Goal: Information Seeking & Learning: Learn about a topic

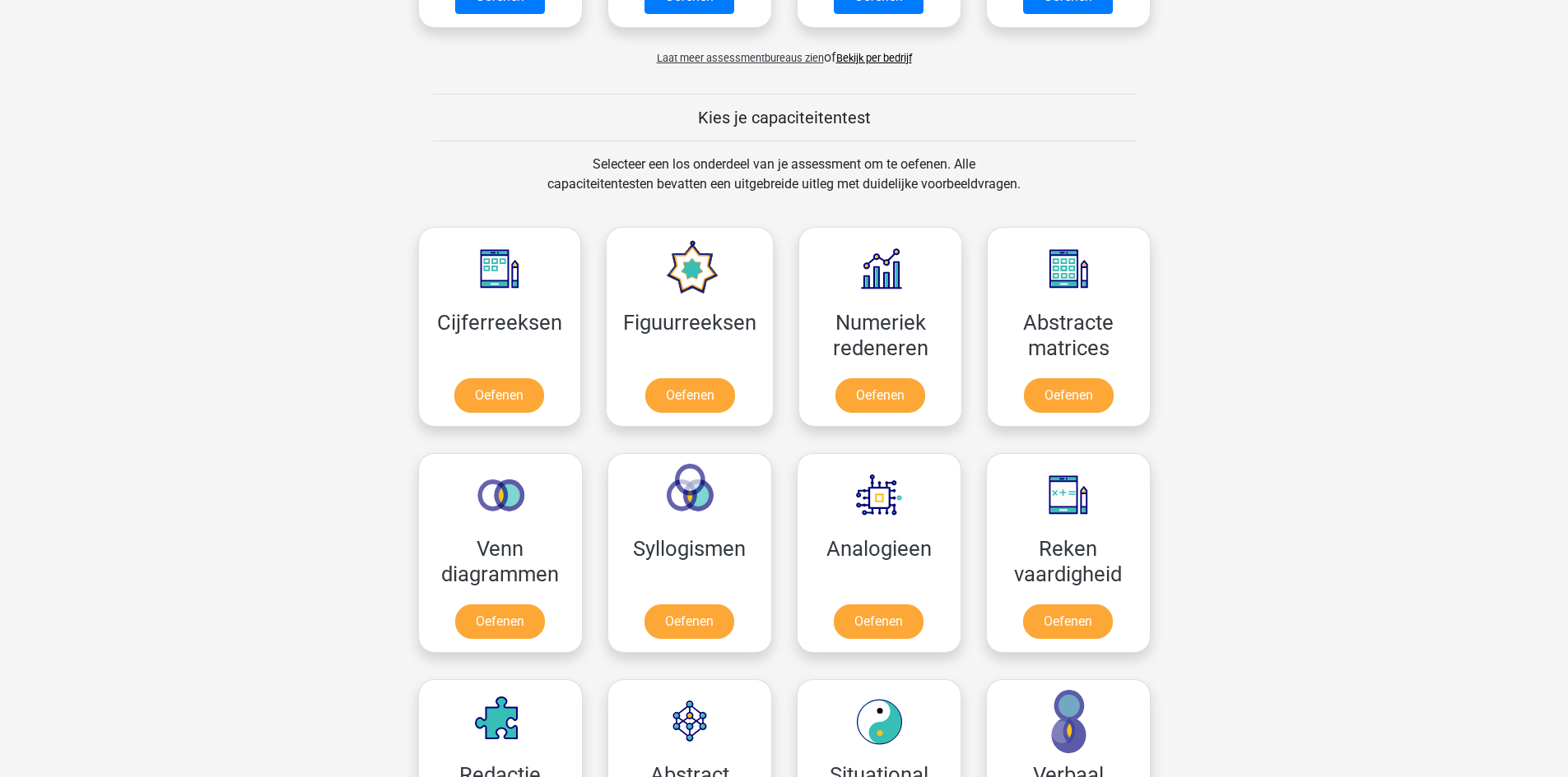
scroll to position [576, 0]
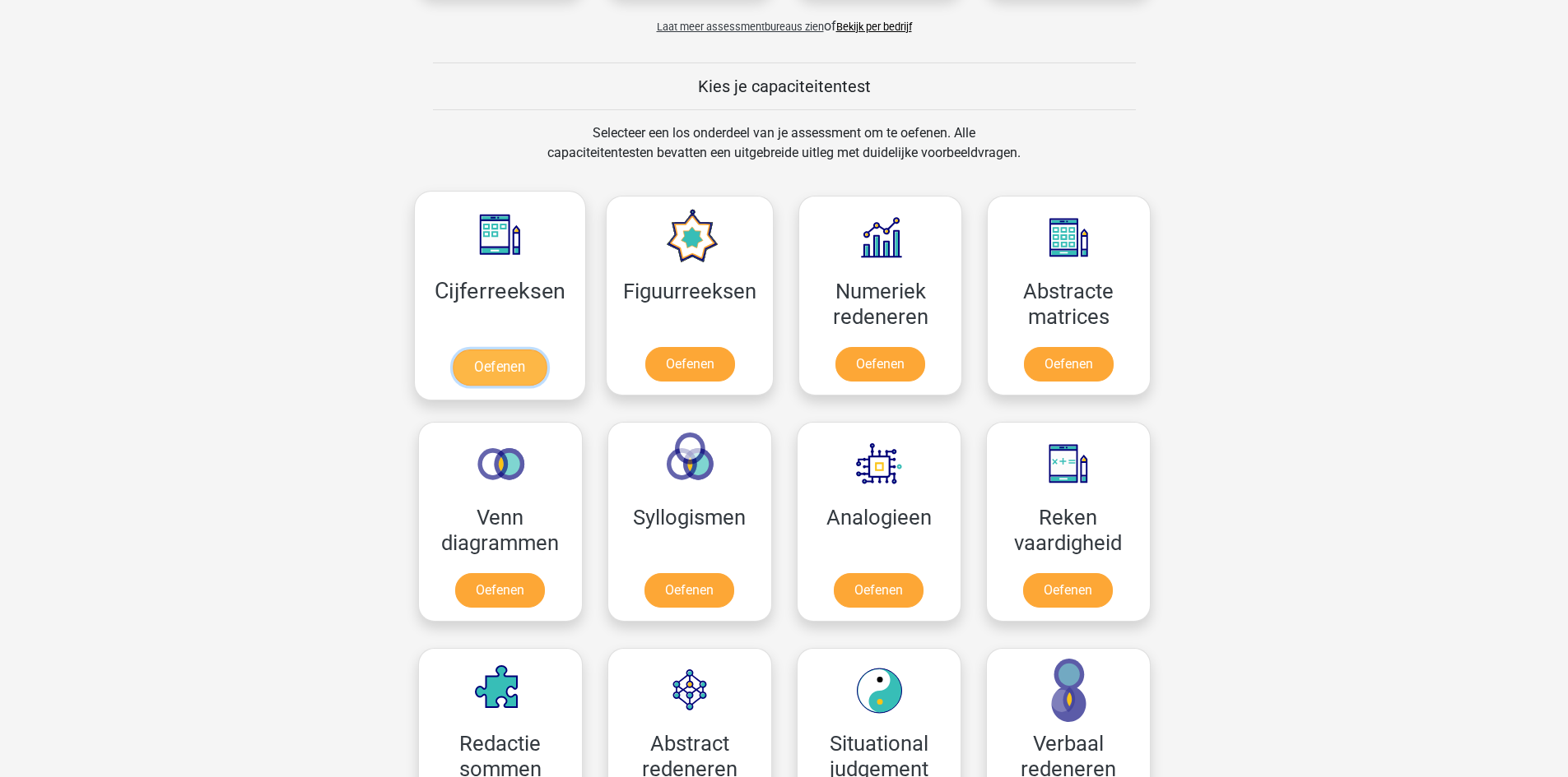
click at [518, 371] on link "Oefenen" at bounding box center [499, 367] width 94 height 36
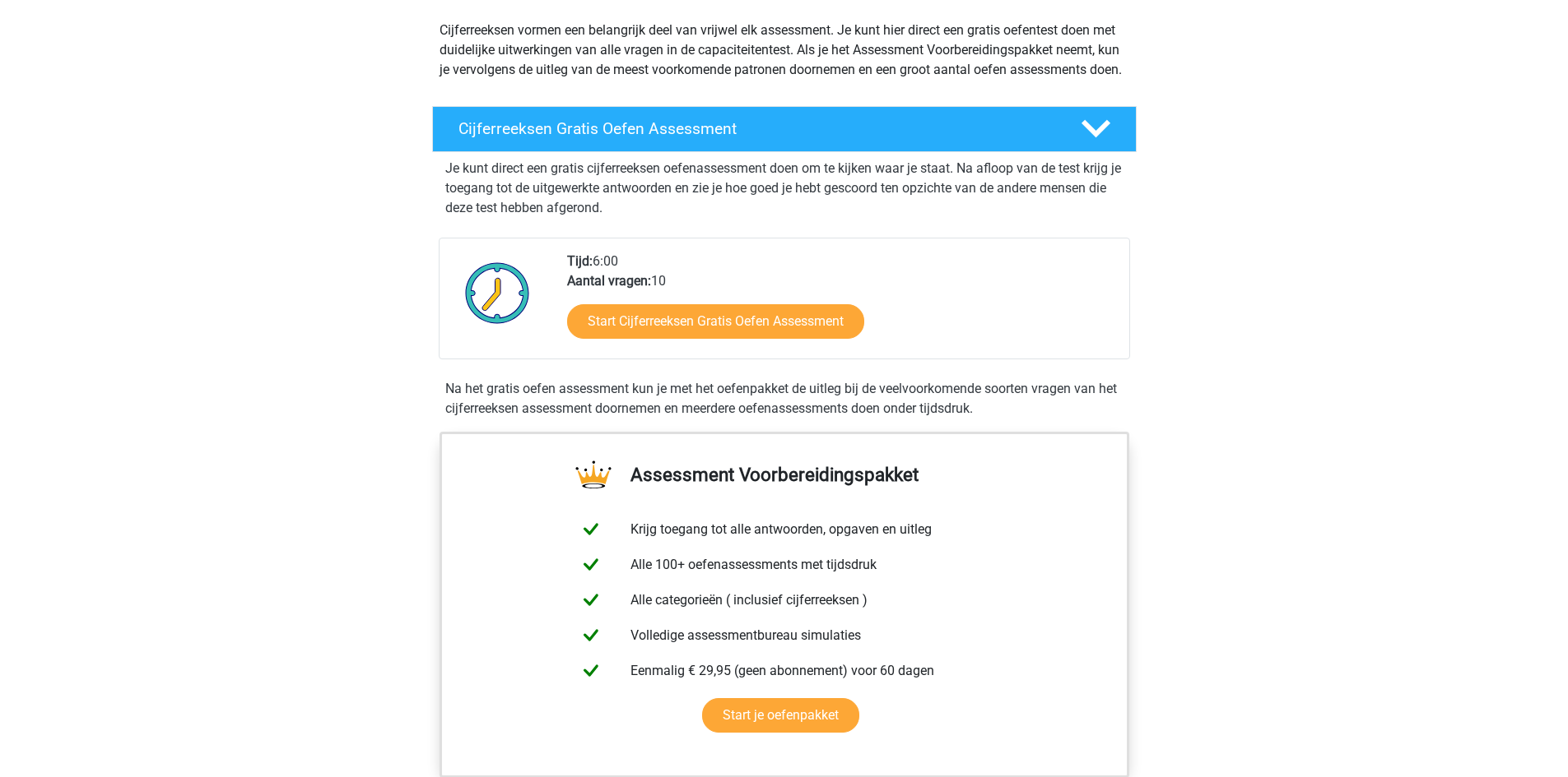
scroll to position [247, 0]
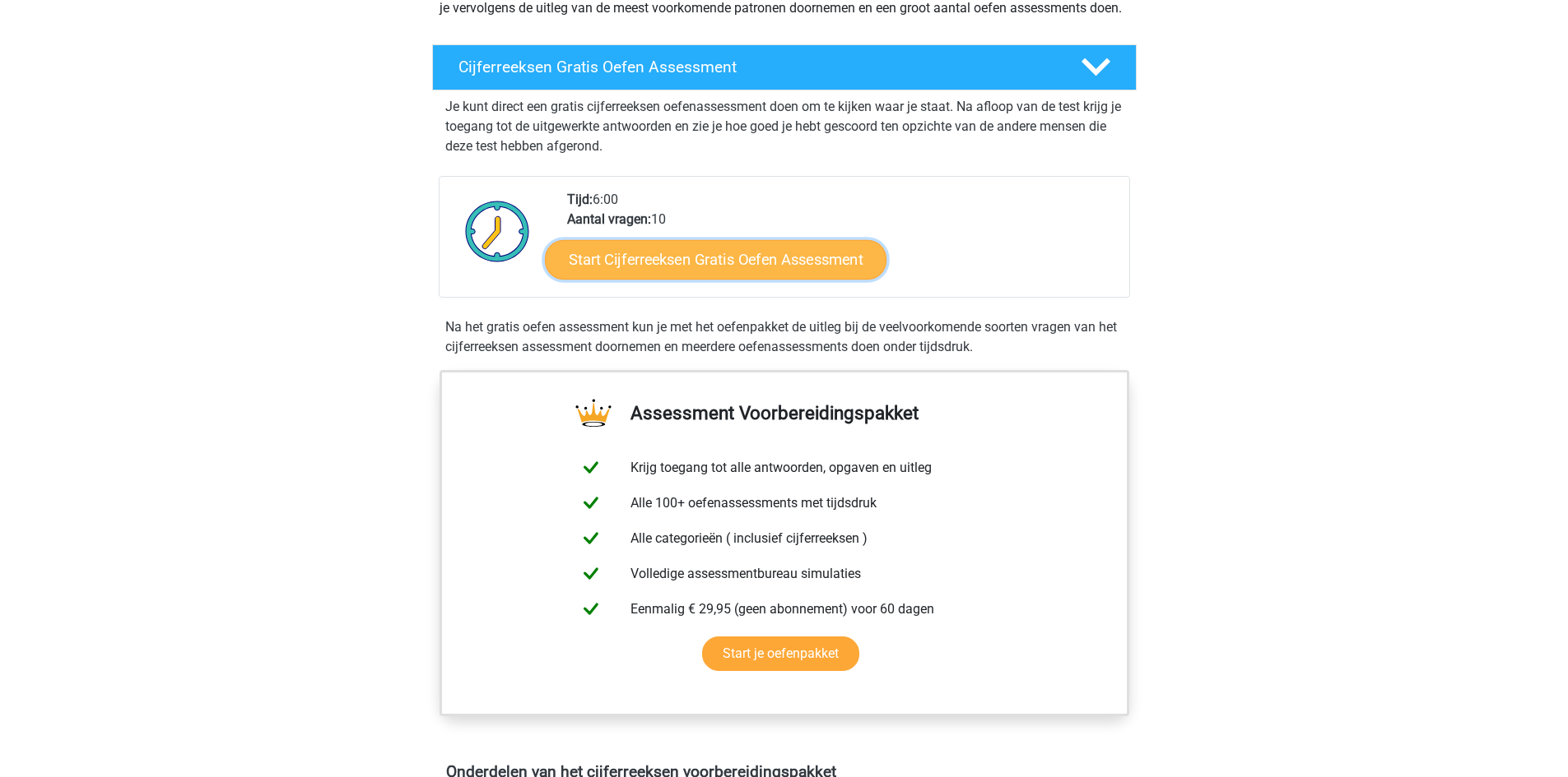
click at [709, 279] on link "Start Cijferreeksen Gratis Oefen Assessment" at bounding box center [715, 259] width 342 height 40
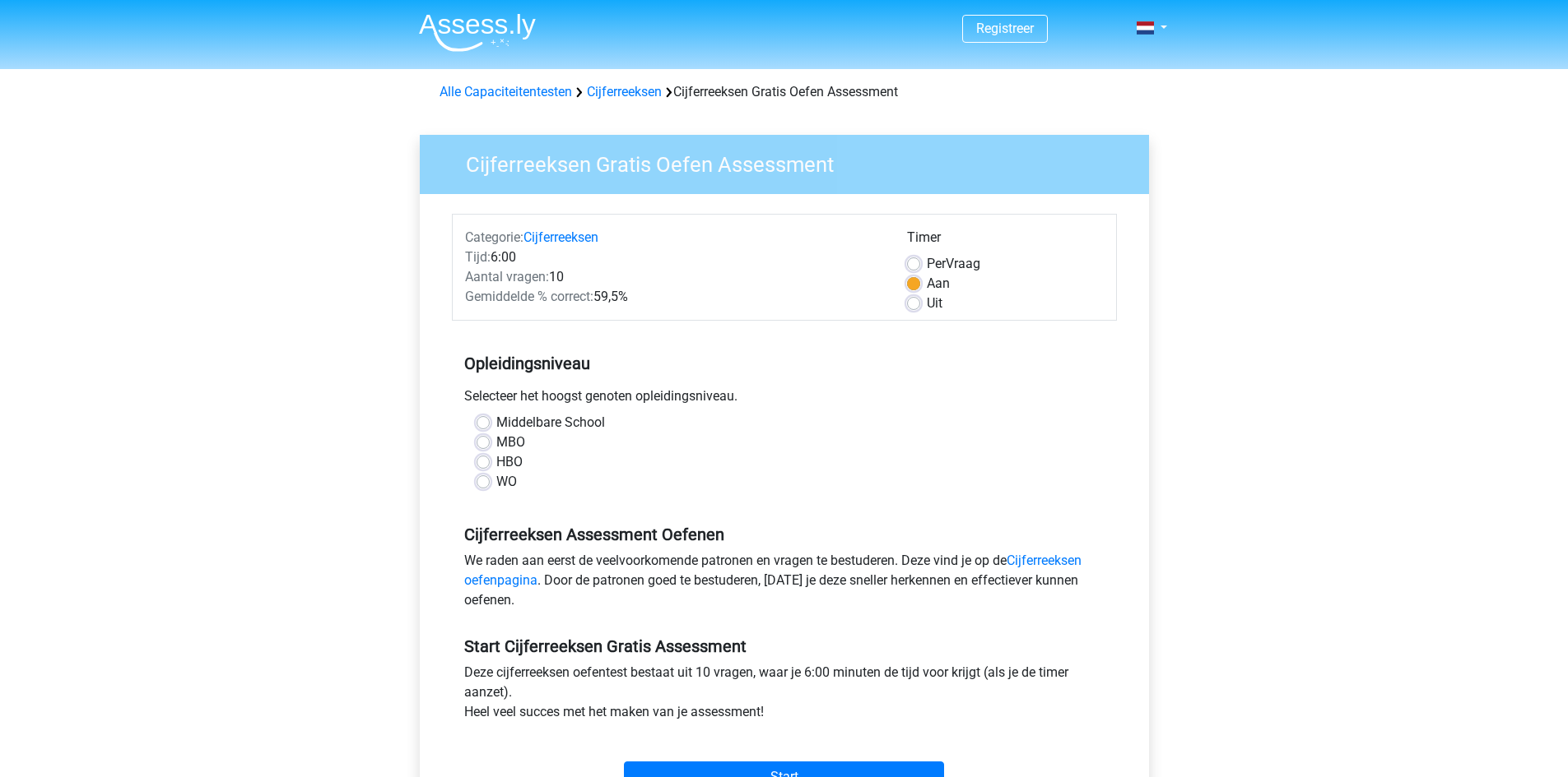
click at [496, 426] on label "Middelbare School" at bounding box center [550, 423] width 108 height 20
click at [480, 426] on input "Middelbare School" at bounding box center [483, 421] width 13 height 17
radio input "true"
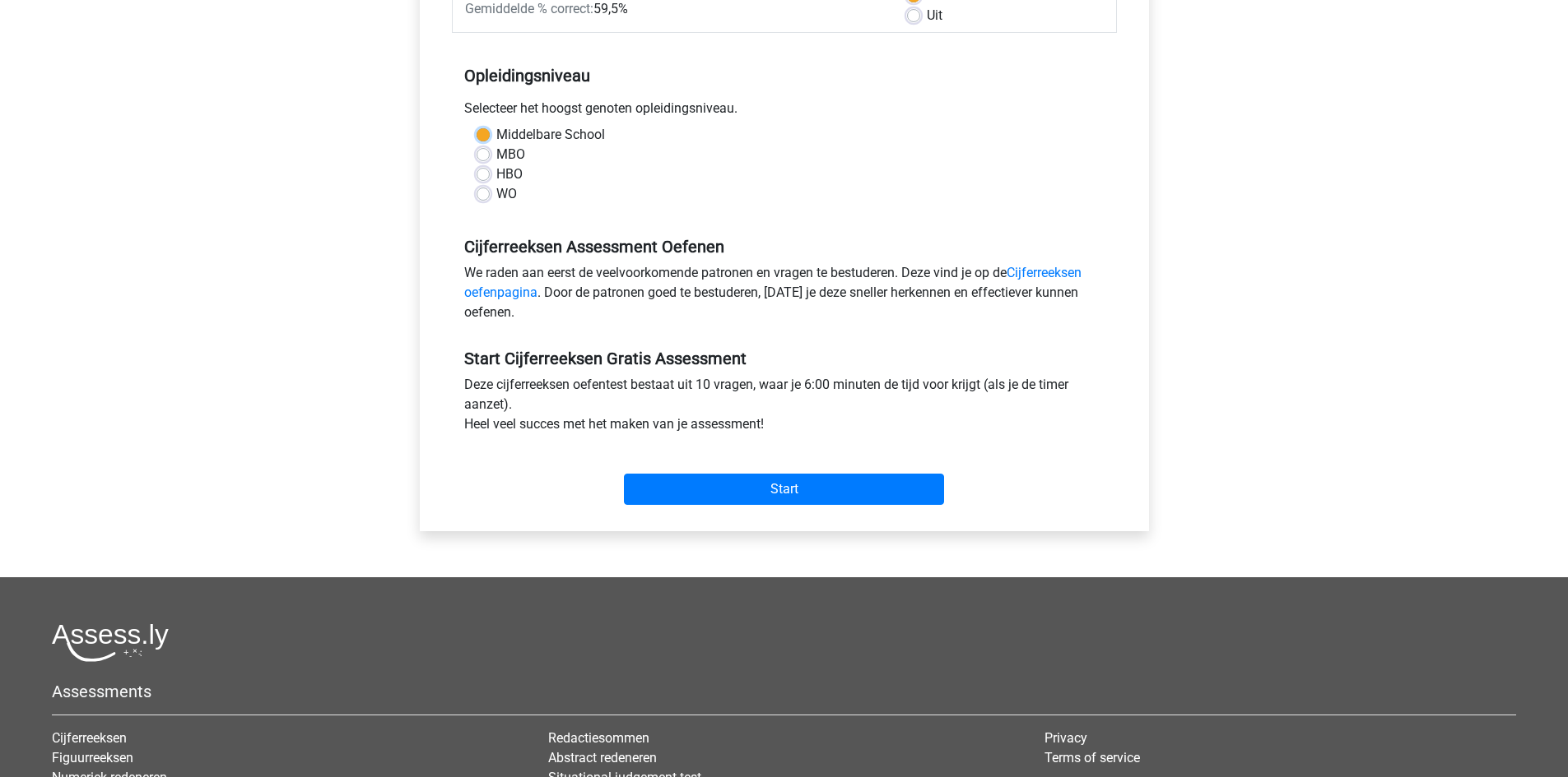
scroll to position [329, 0]
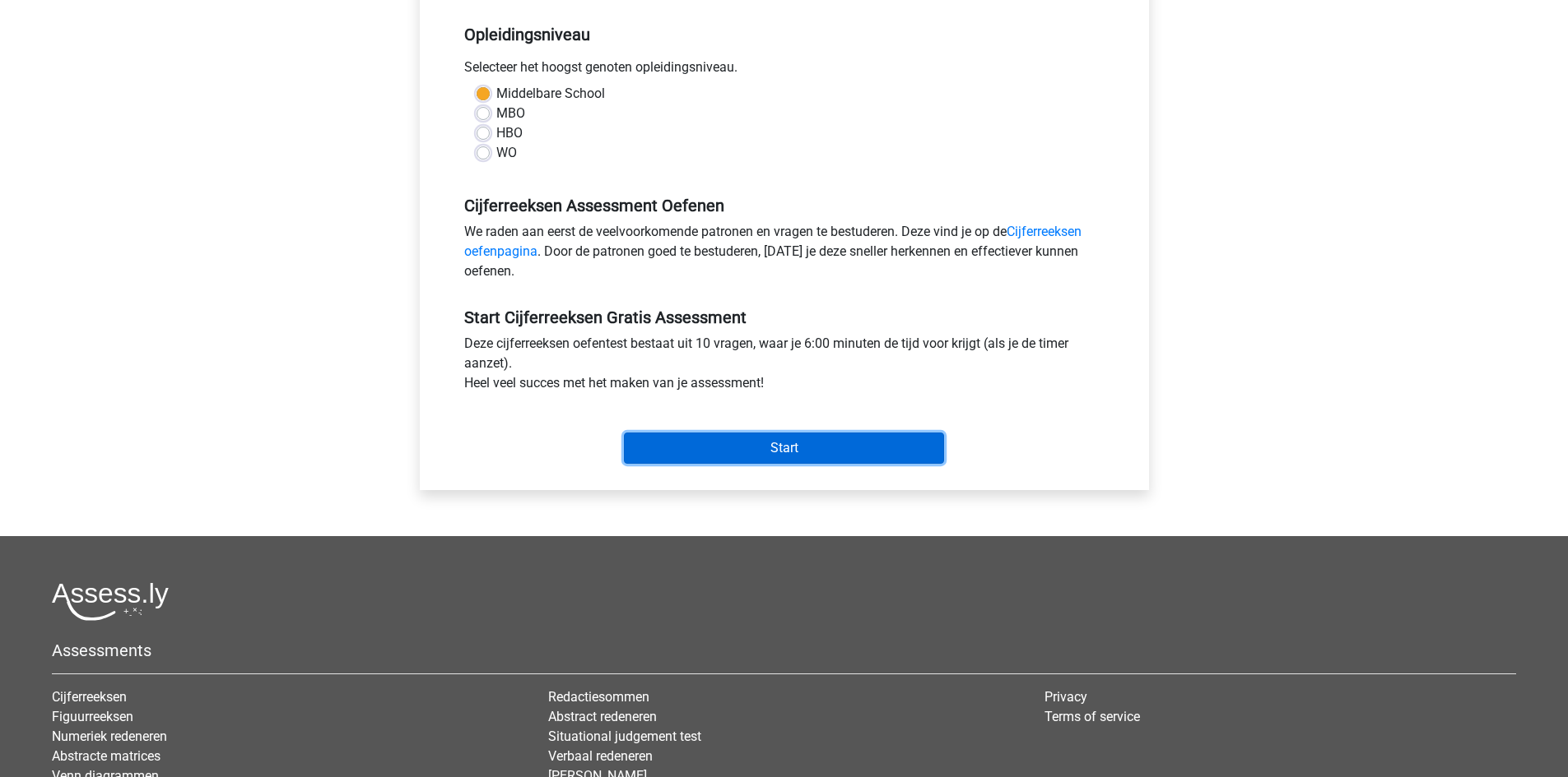
click at [779, 450] on input "Start" at bounding box center [784, 448] width 320 height 31
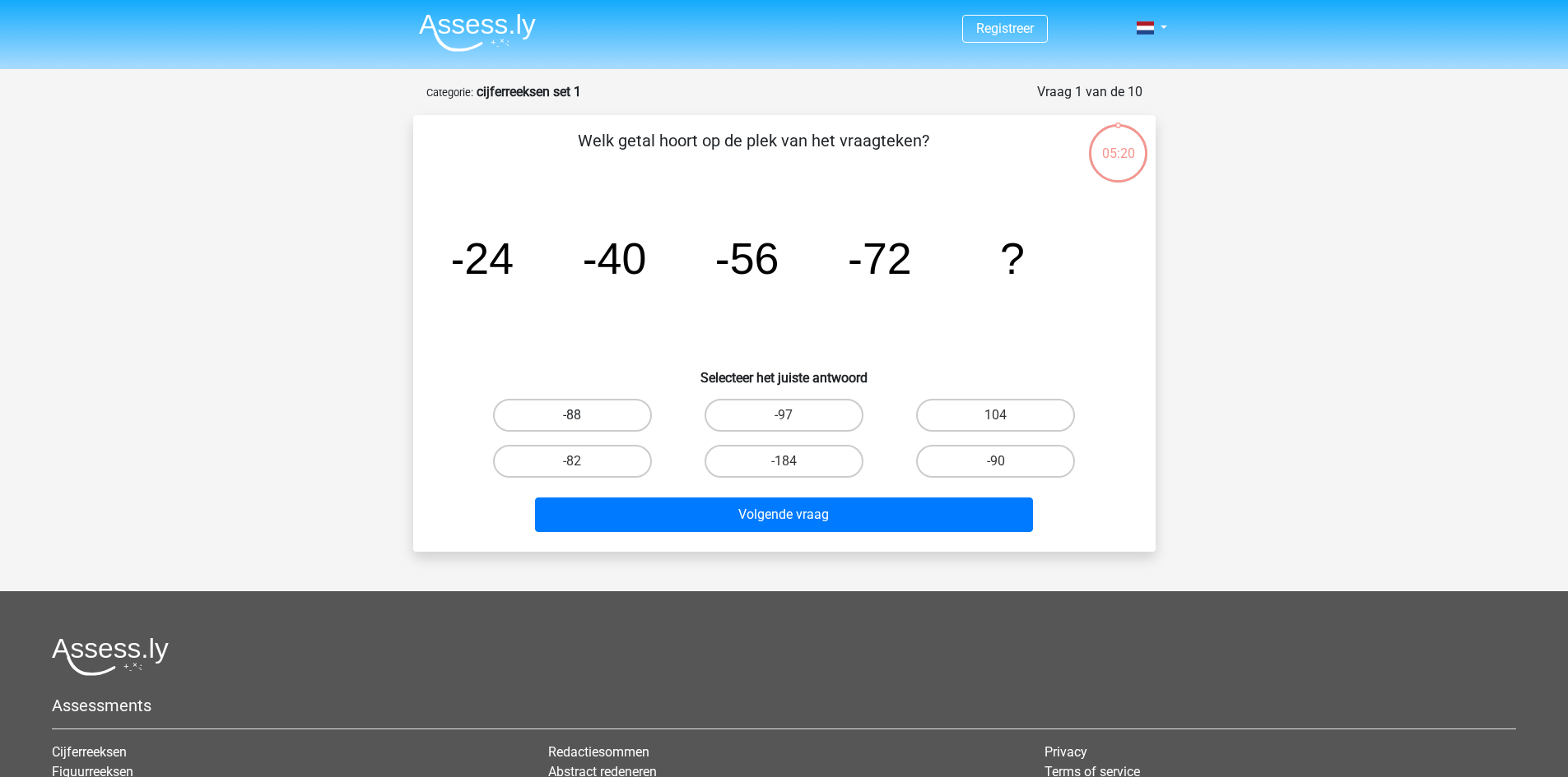
click at [634, 399] on label "-88" at bounding box center [572, 415] width 159 height 33
click at [583, 415] on input "-88" at bounding box center [577, 420] width 11 height 11
radio input "true"
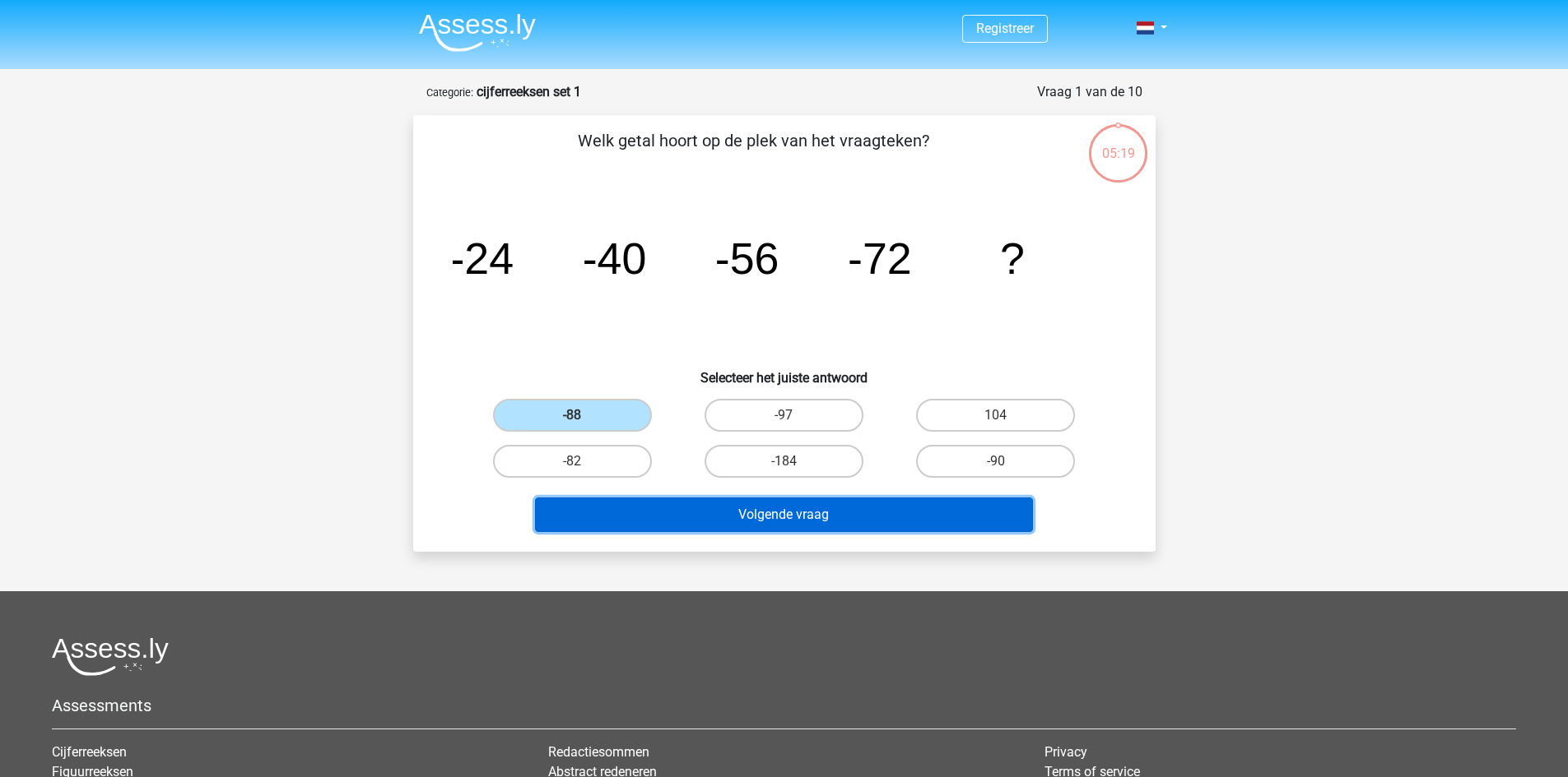
click at [772, 506] on button "Volgende vraag" at bounding box center [783, 515] width 498 height 35
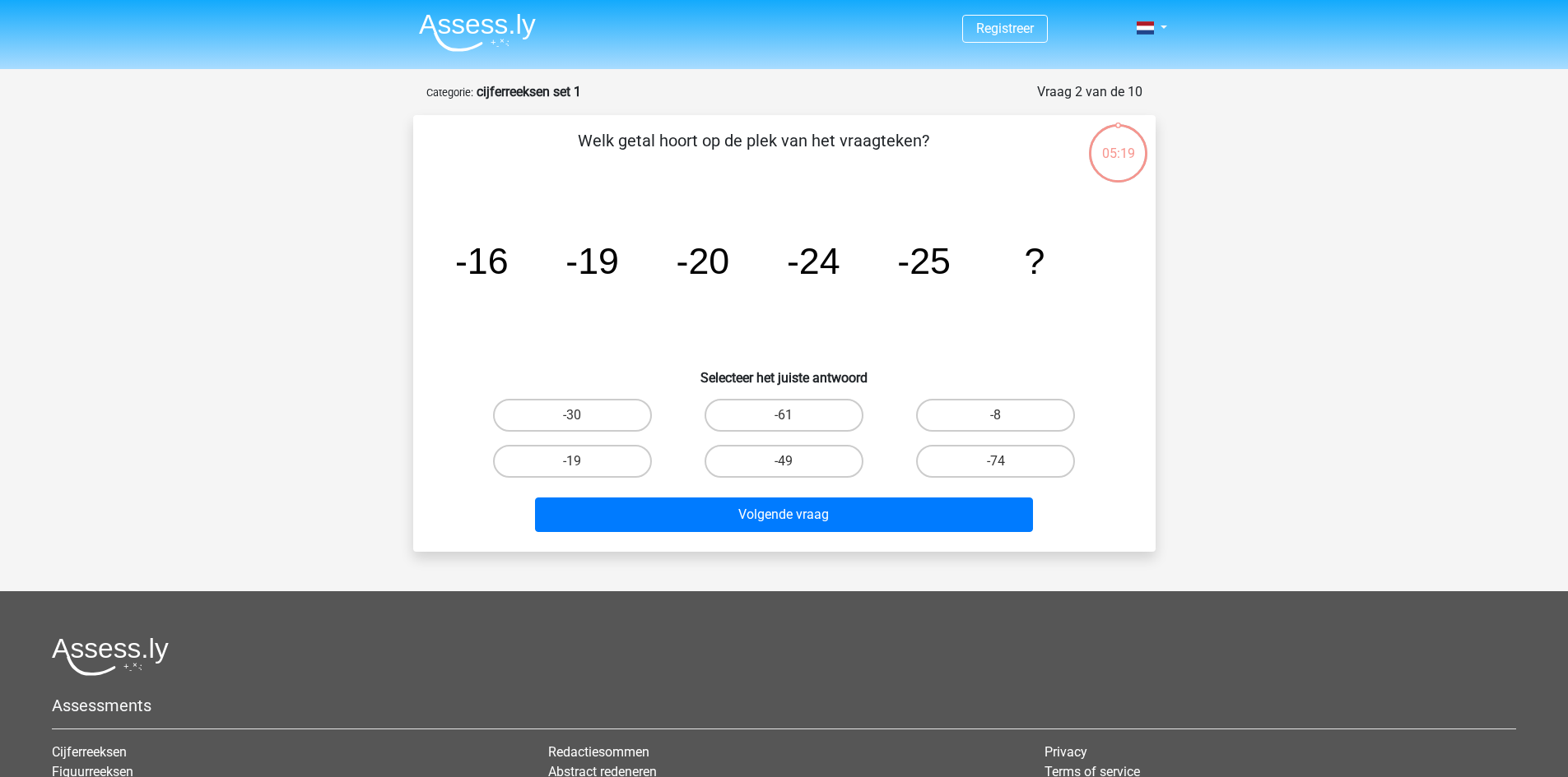
scroll to position [82, 0]
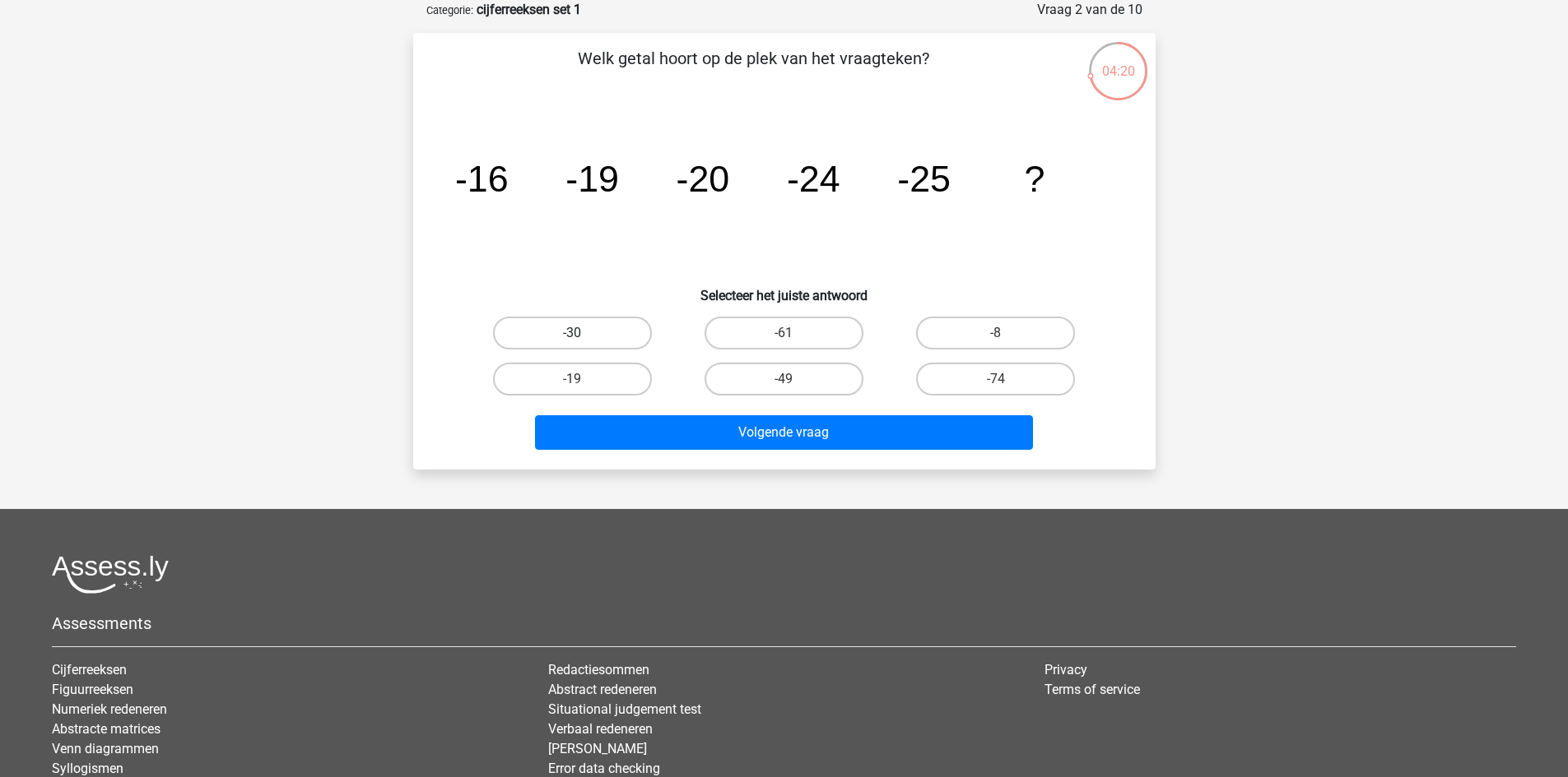
click at [575, 331] on label "-30" at bounding box center [572, 333] width 159 height 33
click at [575, 333] on input "-30" at bounding box center [577, 338] width 11 height 11
radio input "true"
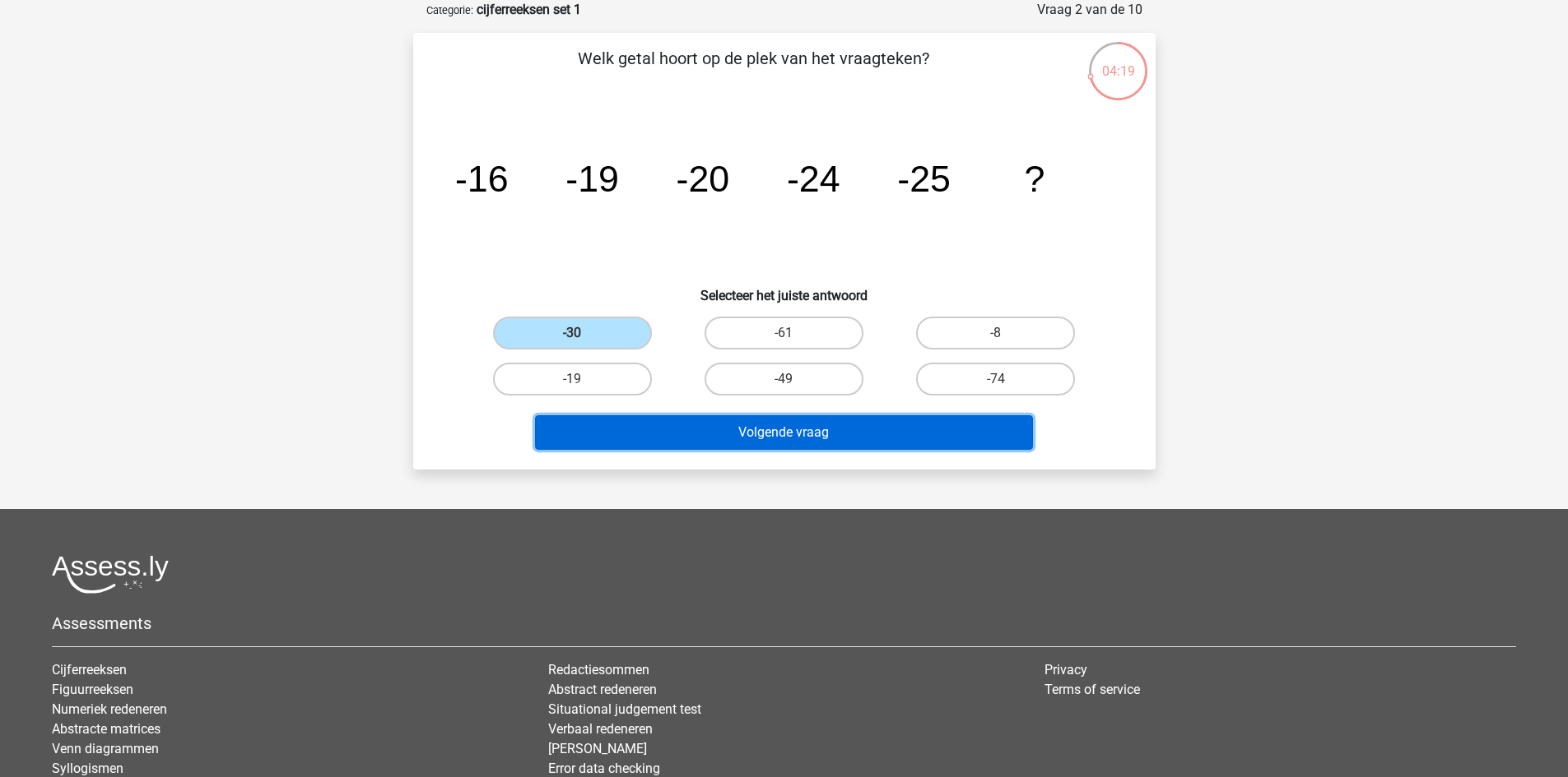
click at [794, 421] on button "Volgende vraag" at bounding box center [783, 433] width 498 height 35
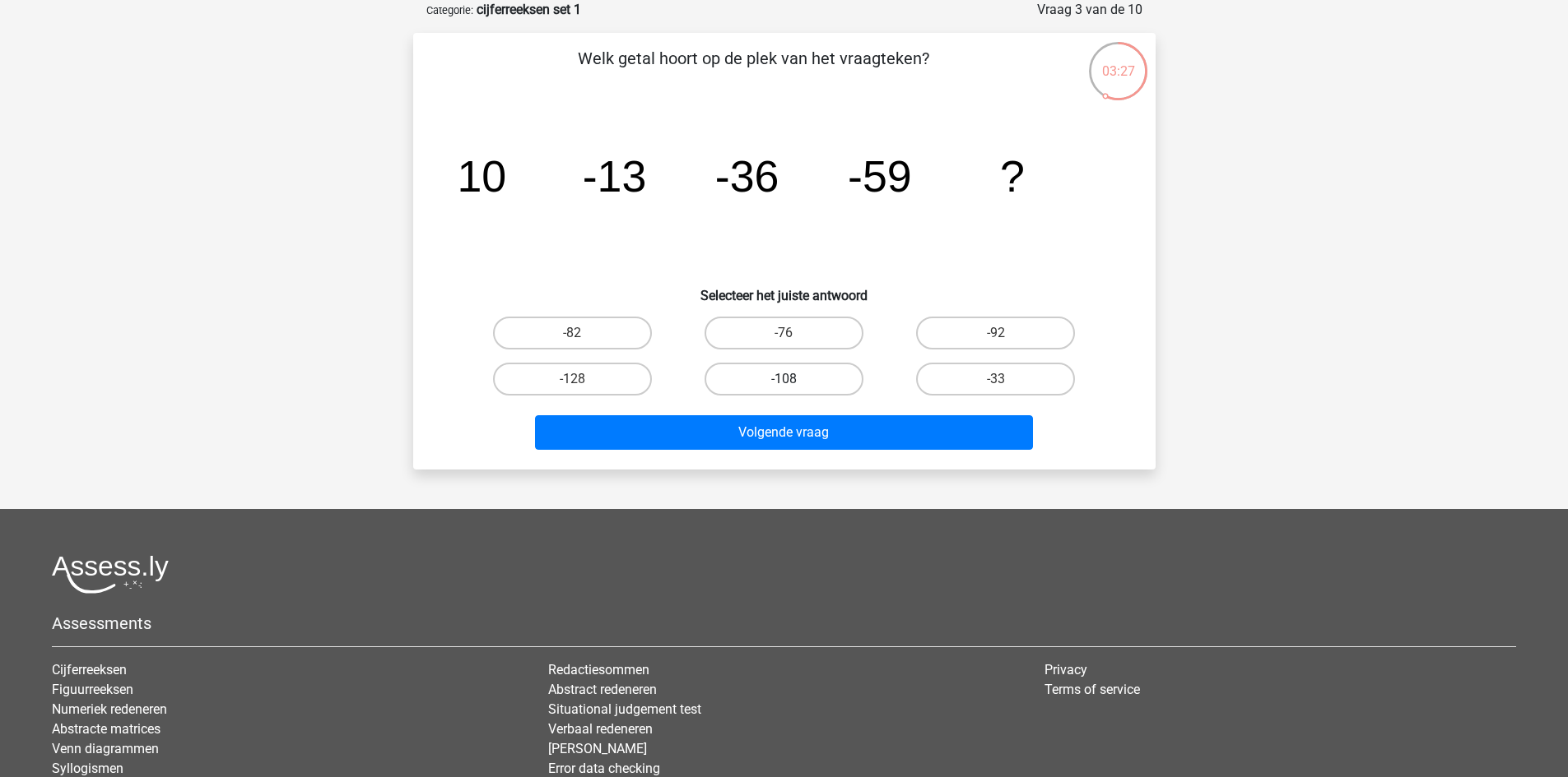
click at [796, 375] on label "-108" at bounding box center [784, 379] width 159 height 33
click at [794, 379] on input "-108" at bounding box center [788, 384] width 11 height 11
radio input "true"
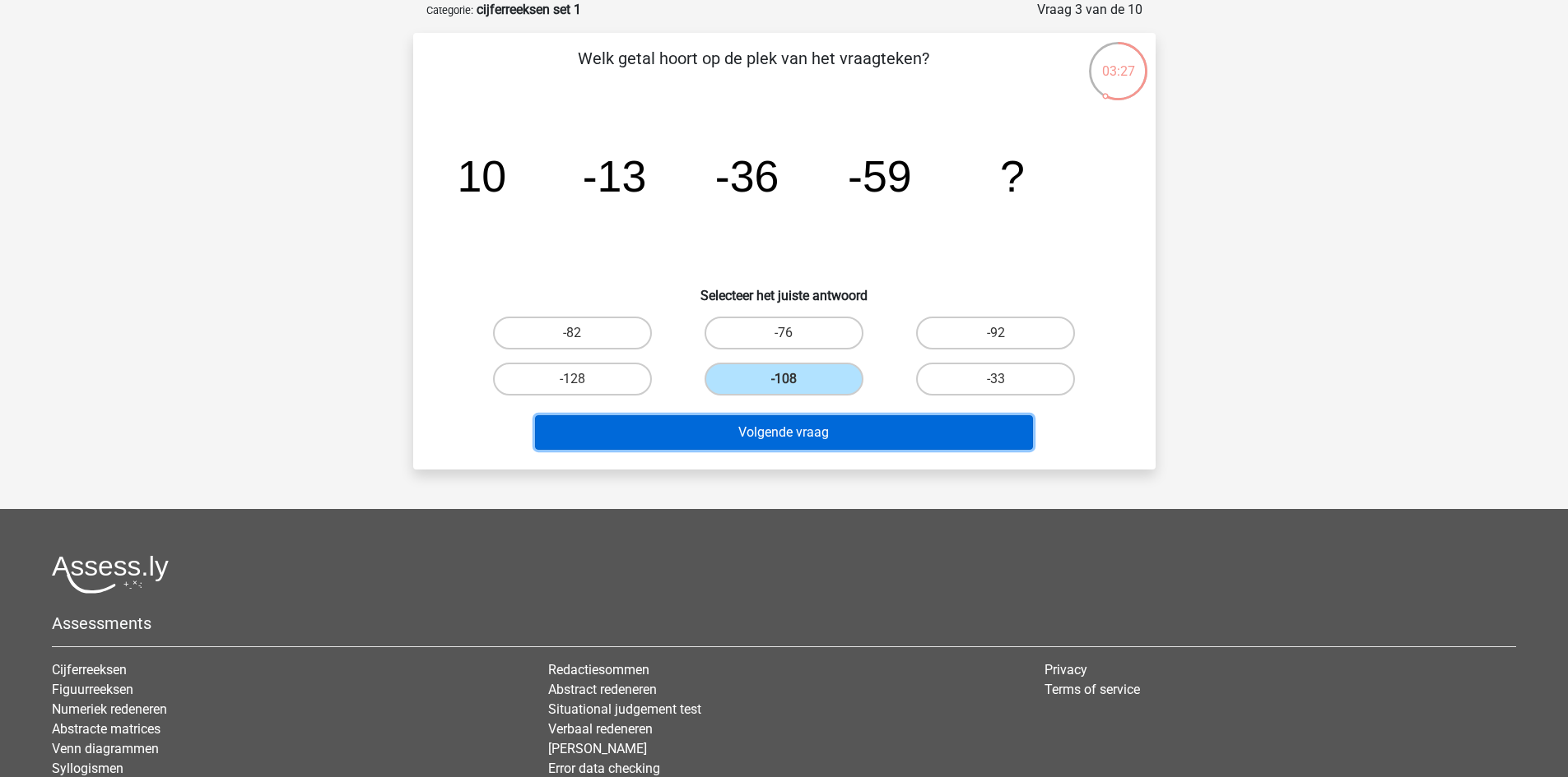
click at [859, 427] on button "Volgende vraag" at bounding box center [783, 433] width 498 height 35
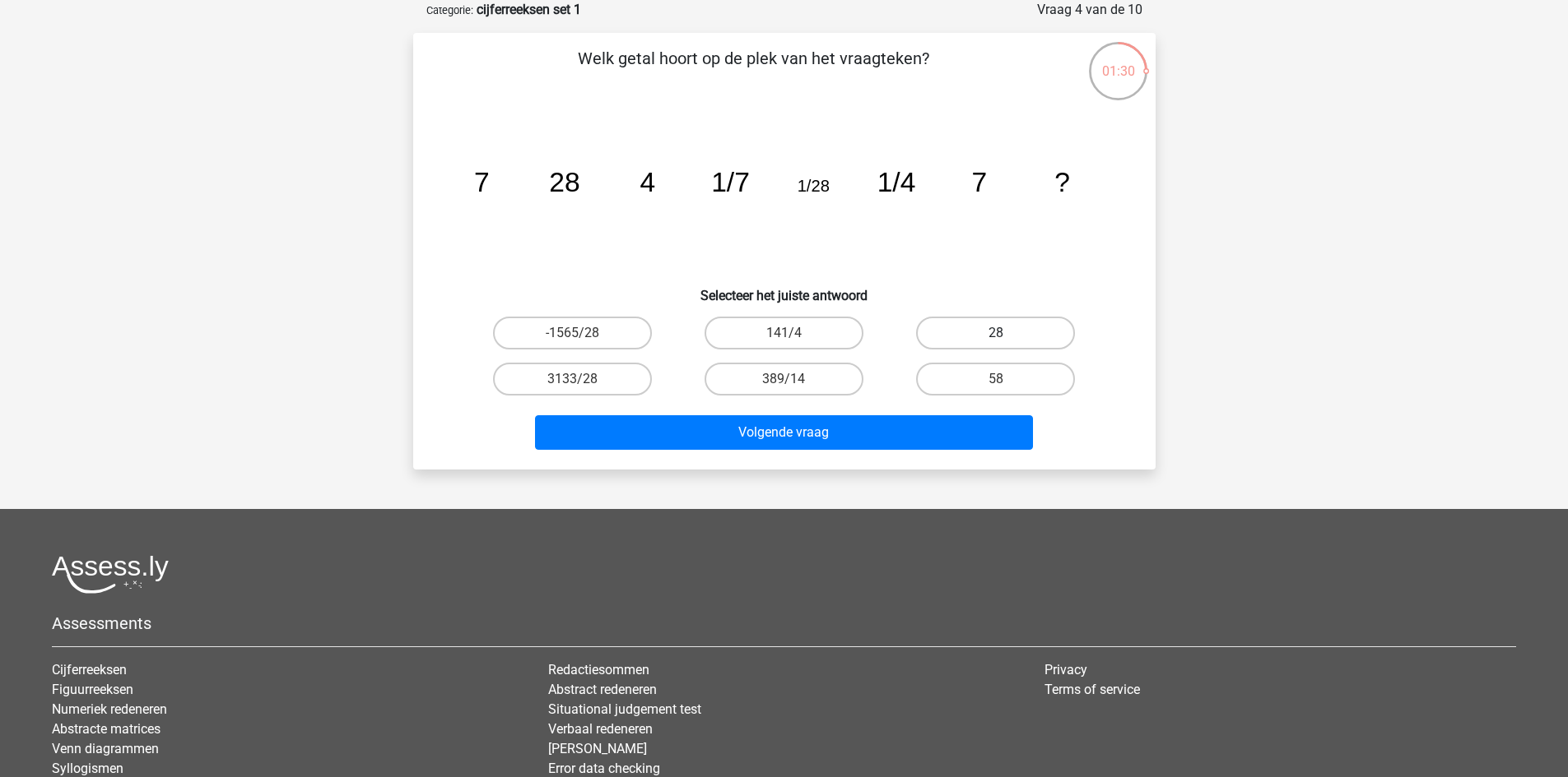
click at [1030, 338] on label "28" at bounding box center [995, 333] width 159 height 33
click at [1007, 338] on input "28" at bounding box center [1001, 338] width 11 height 11
radio input "true"
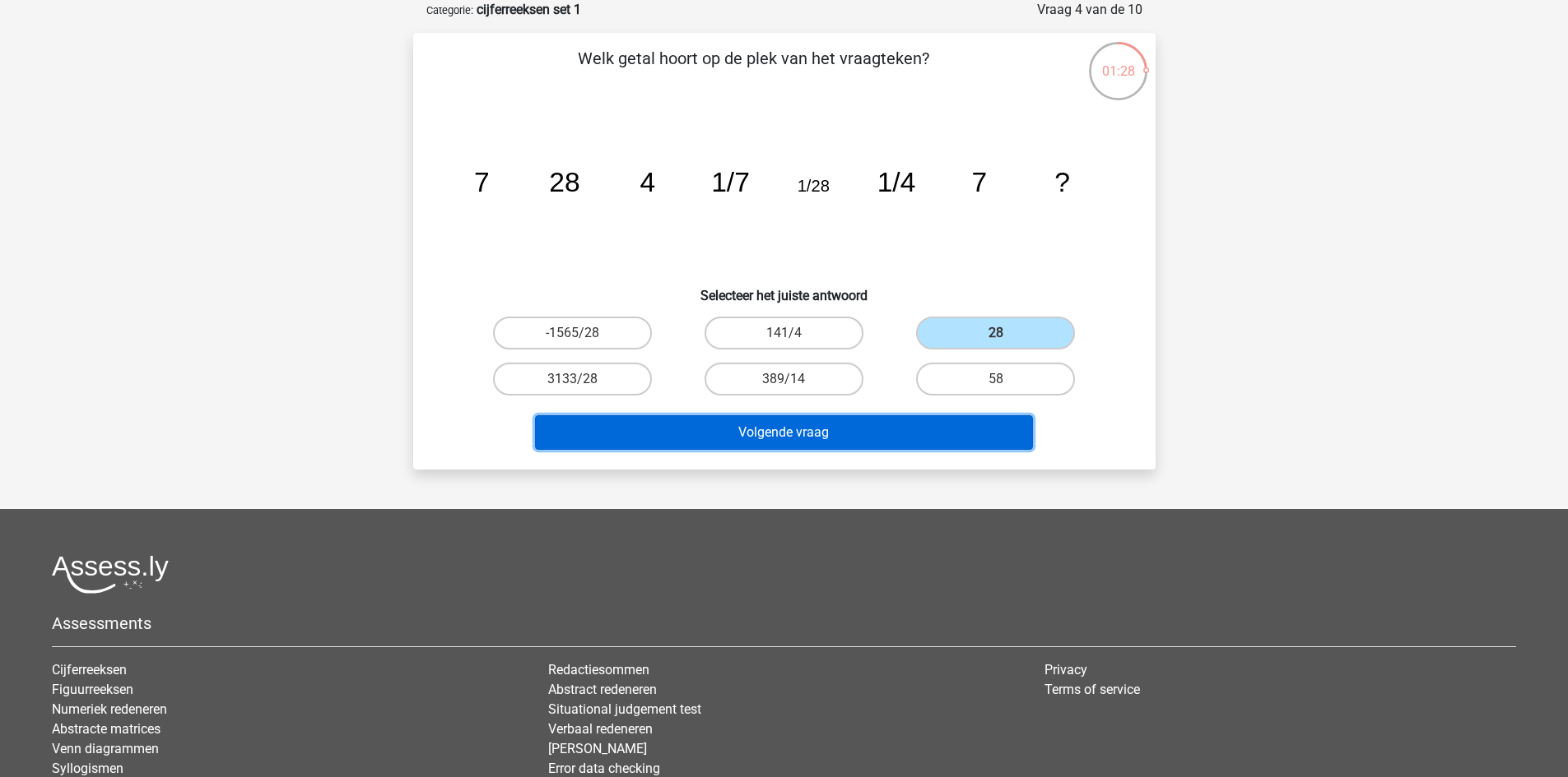
click at [977, 441] on button "Volgende vraag" at bounding box center [783, 433] width 498 height 35
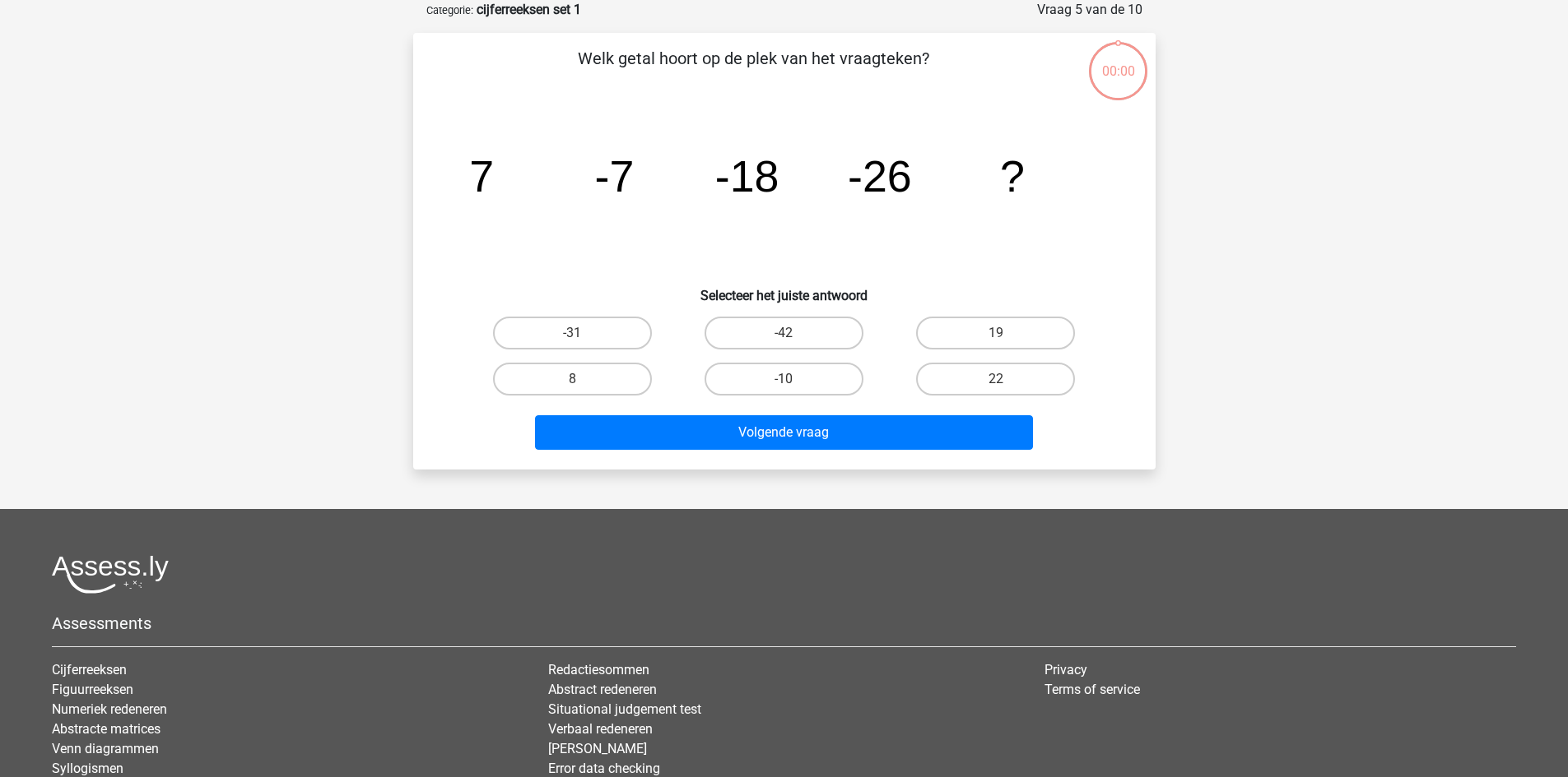
scroll to position [82, 0]
